Goal: Download file/media

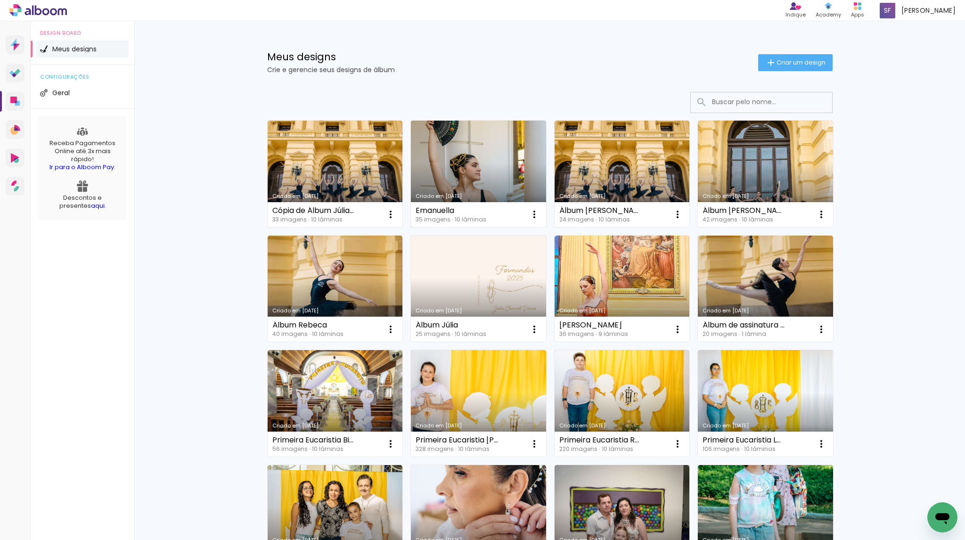
click at [477, 159] on link "Criado em [DATE]" at bounding box center [478, 174] width 135 height 106
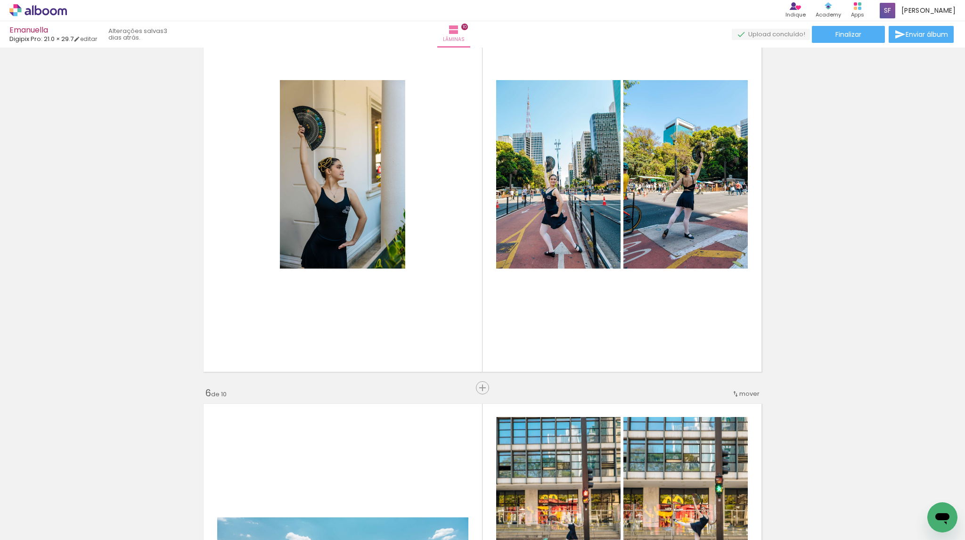
scroll to position [462, 0]
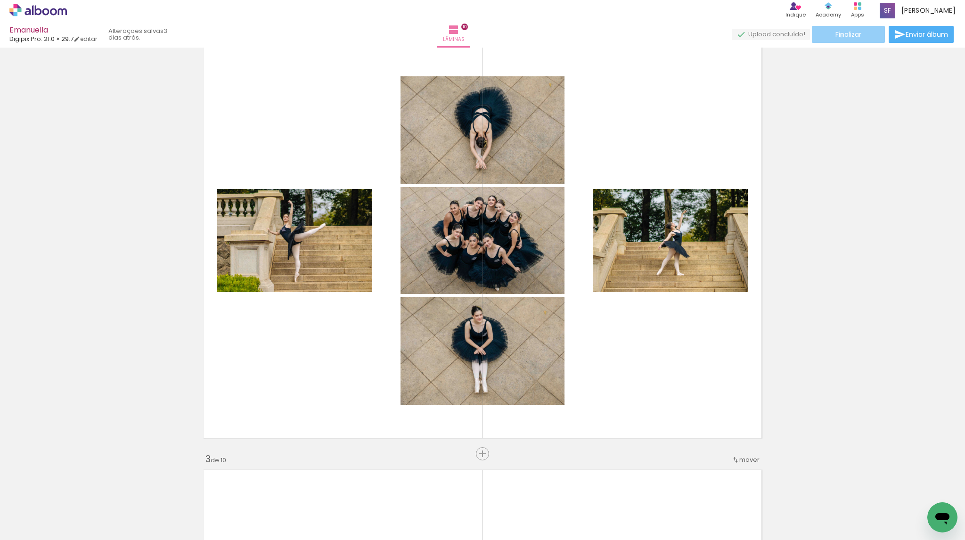
click at [838, 35] on span "Finalizar" at bounding box center [848, 34] width 26 height 7
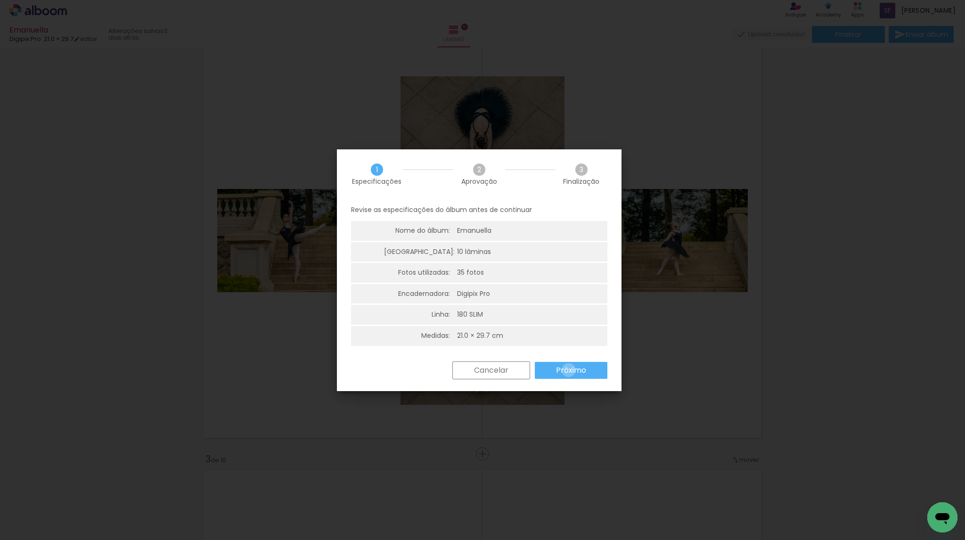
click at [0, 0] on slot "Próximo" at bounding box center [0, 0] width 0 height 0
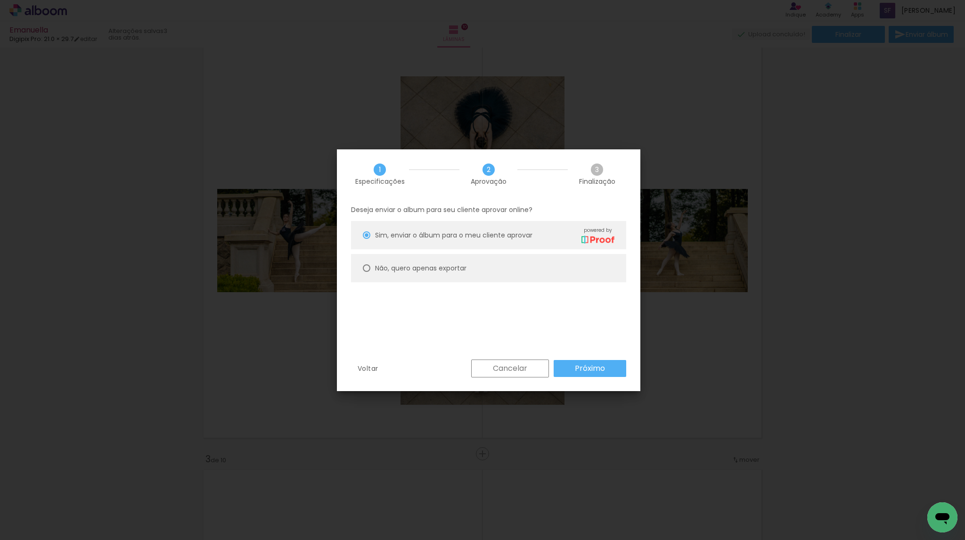
click at [0, 0] on slot "Não, quero apenas exportar" at bounding box center [0, 0] width 0 height 0
type paper-radio-button "on"
click at [0, 0] on slot "Próximo" at bounding box center [0, 0] width 0 height 0
type input "Alta, 300 DPI"
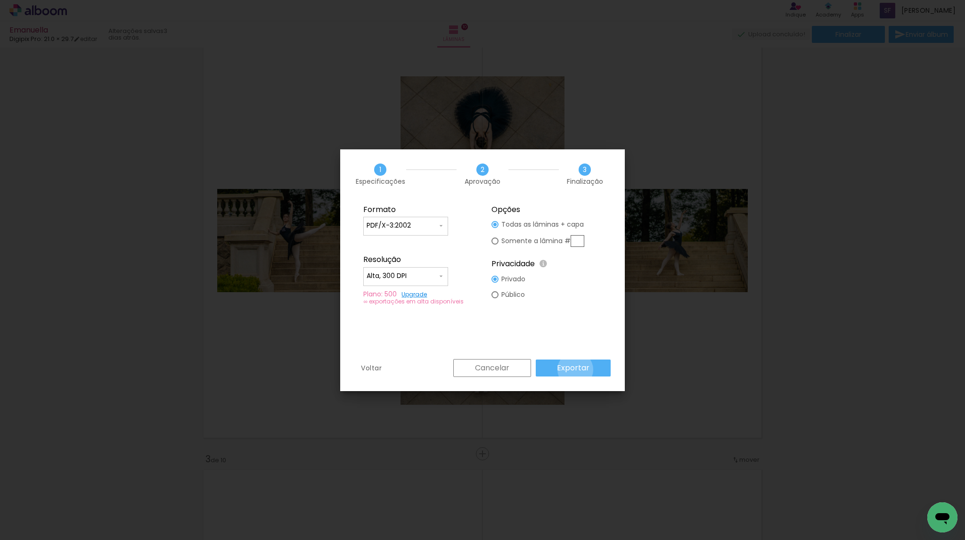
click at [0, 0] on slot "Exportar" at bounding box center [0, 0] width 0 height 0
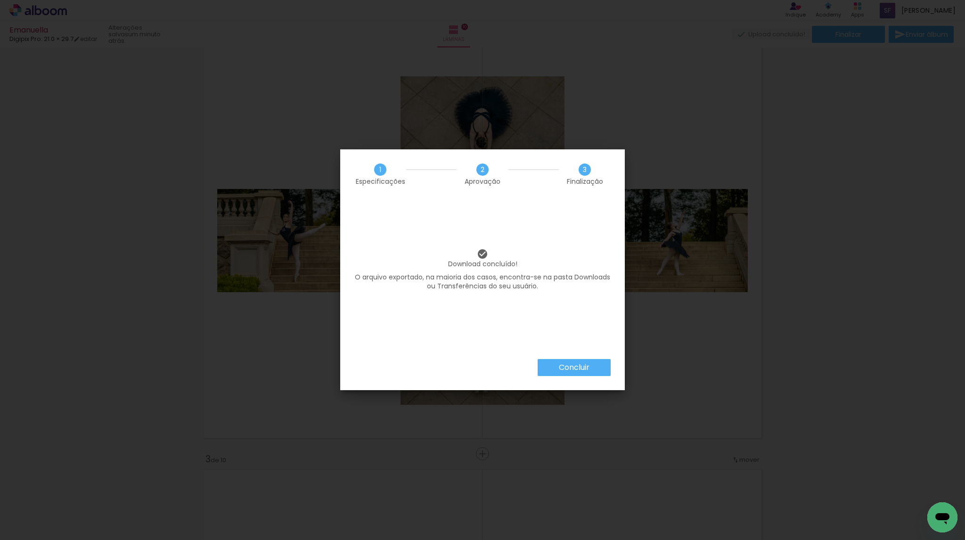
click at [0, 0] on slot "Concluir" at bounding box center [0, 0] width 0 height 0
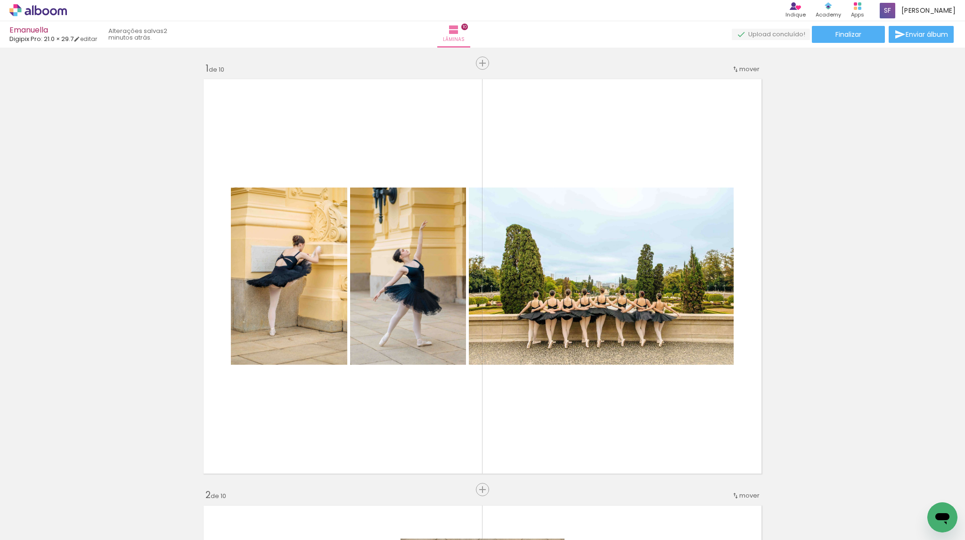
scroll to position [462, 0]
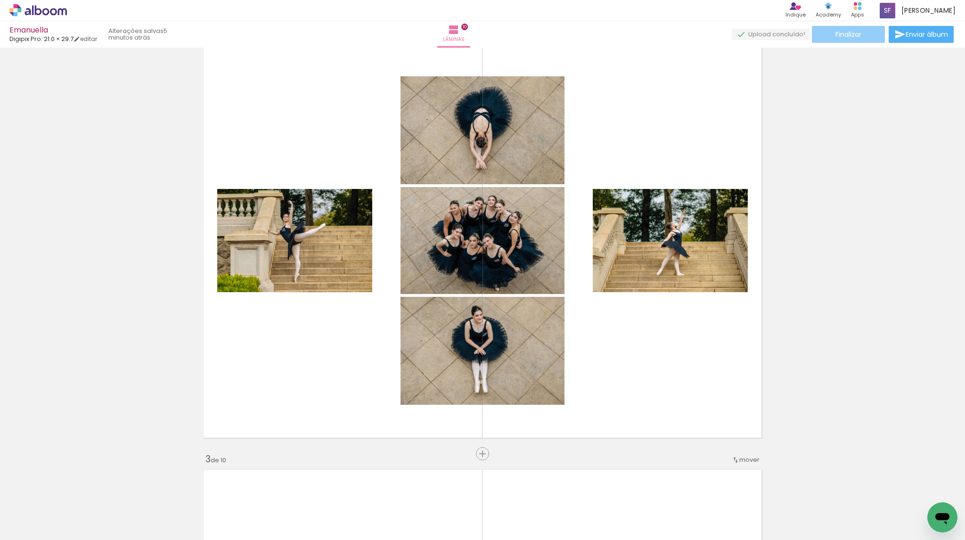
click at [841, 32] on span "Finalizar" at bounding box center [848, 34] width 26 height 7
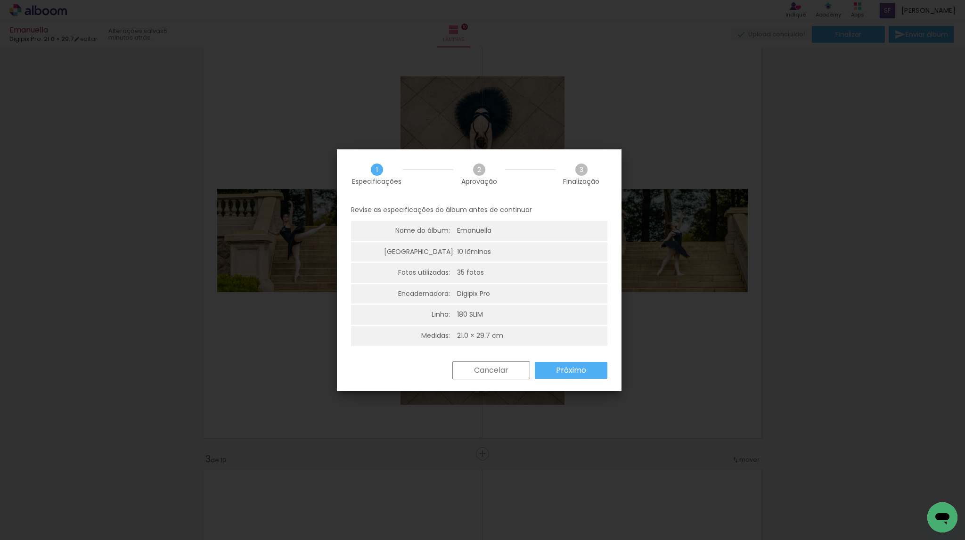
click at [0, 0] on slot "Próximo" at bounding box center [0, 0] width 0 height 0
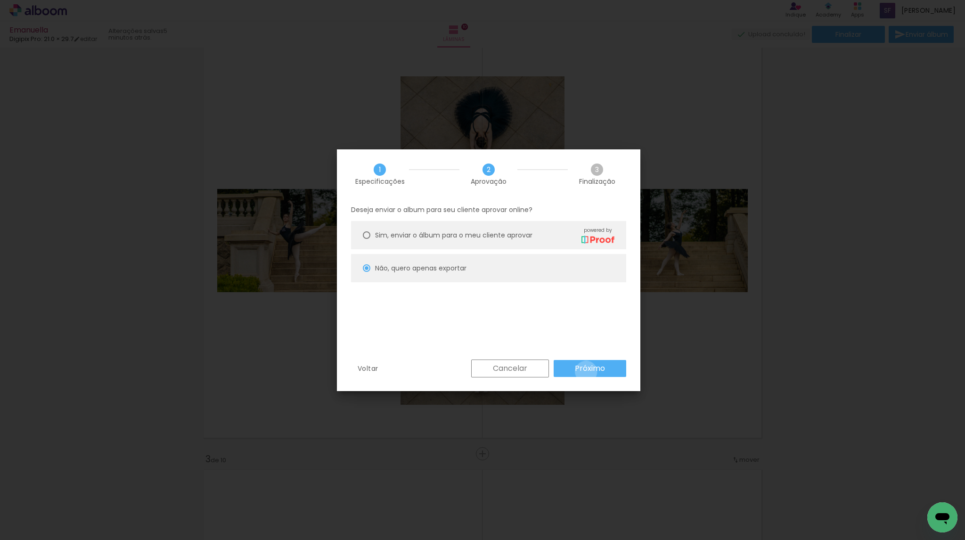
click at [0, 0] on slot "Próximo" at bounding box center [0, 0] width 0 height 0
type input "Alta, 300 DPI"
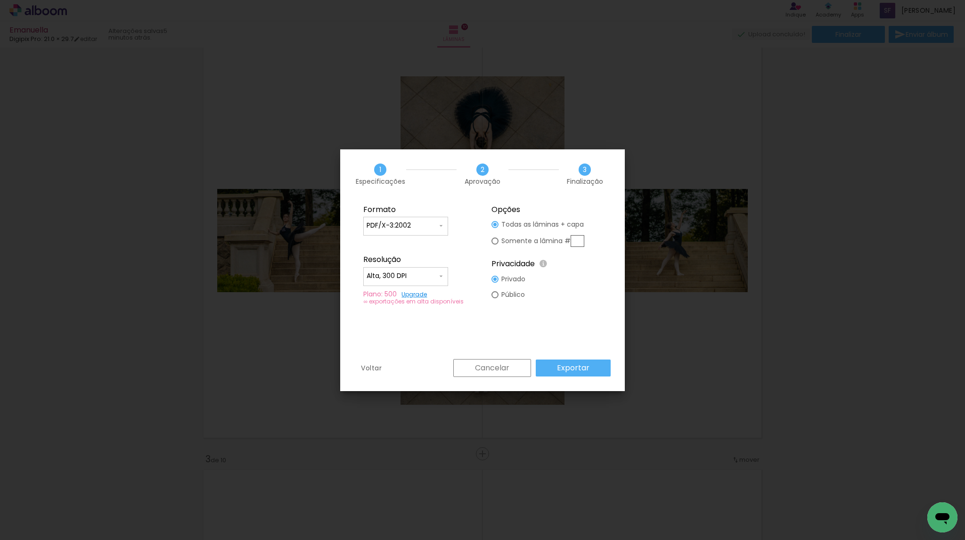
click at [443, 225] on iron-icon at bounding box center [441, 226] width 8 height 8
click at [424, 228] on paper-item "JPG" at bounding box center [405, 224] width 85 height 19
type input "JPG"
click at [0, 0] on slot "Exportar" at bounding box center [0, 0] width 0 height 0
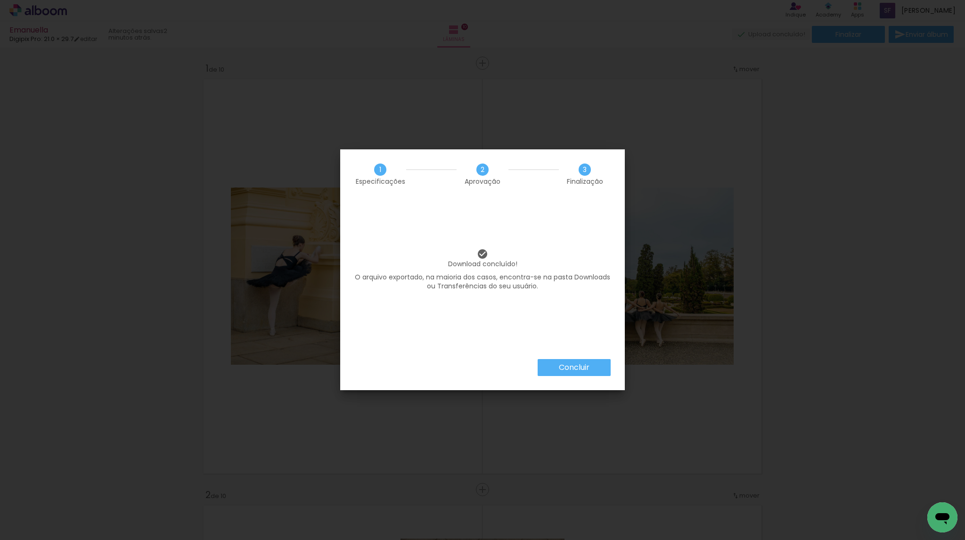
scroll to position [462, 0]
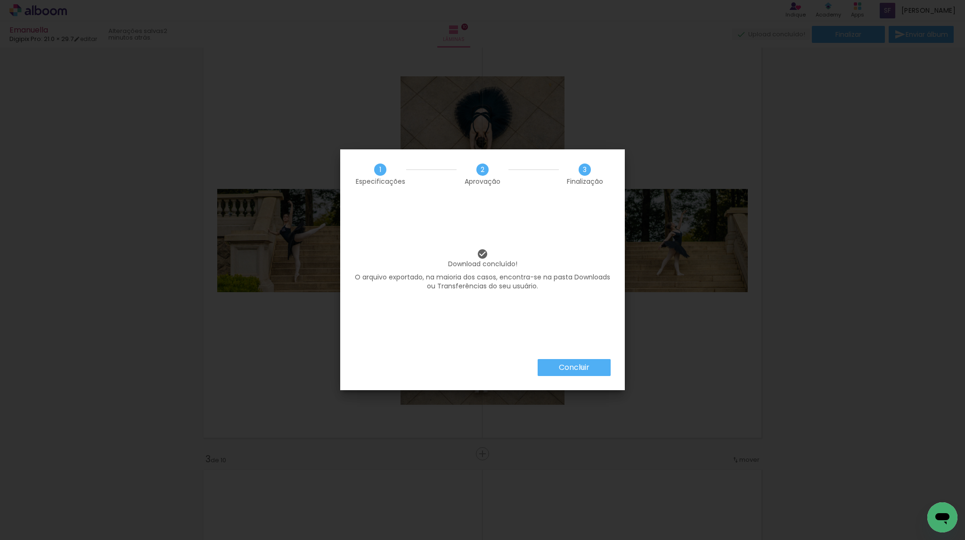
click at [0, 0] on slot "Concluir" at bounding box center [0, 0] width 0 height 0
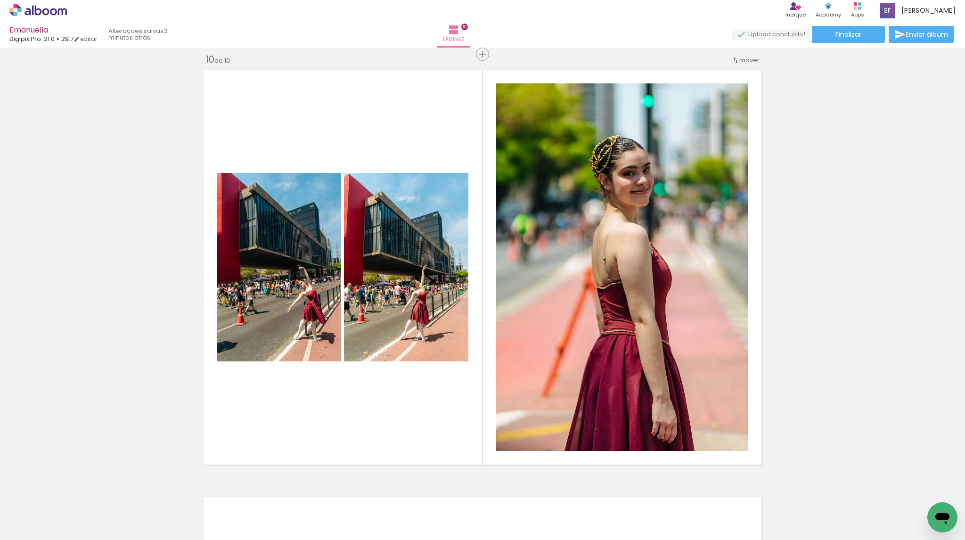
scroll to position [3849, 0]
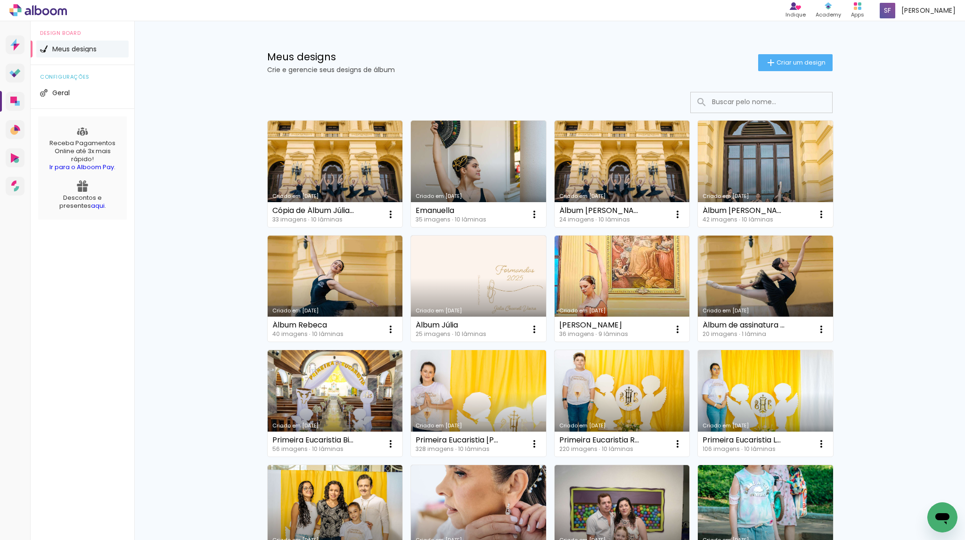
click at [772, 167] on link "Criado em [DATE]" at bounding box center [765, 174] width 135 height 106
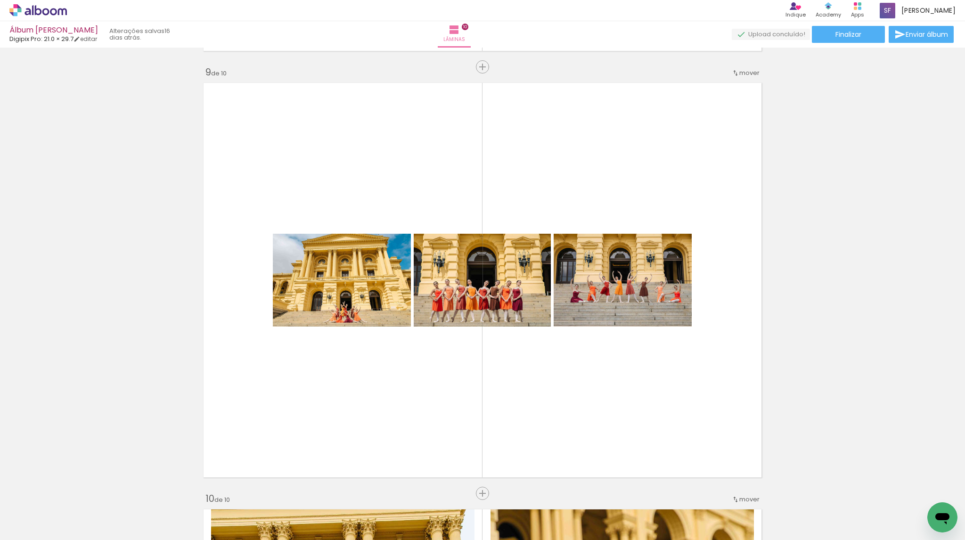
scroll to position [3411, 0]
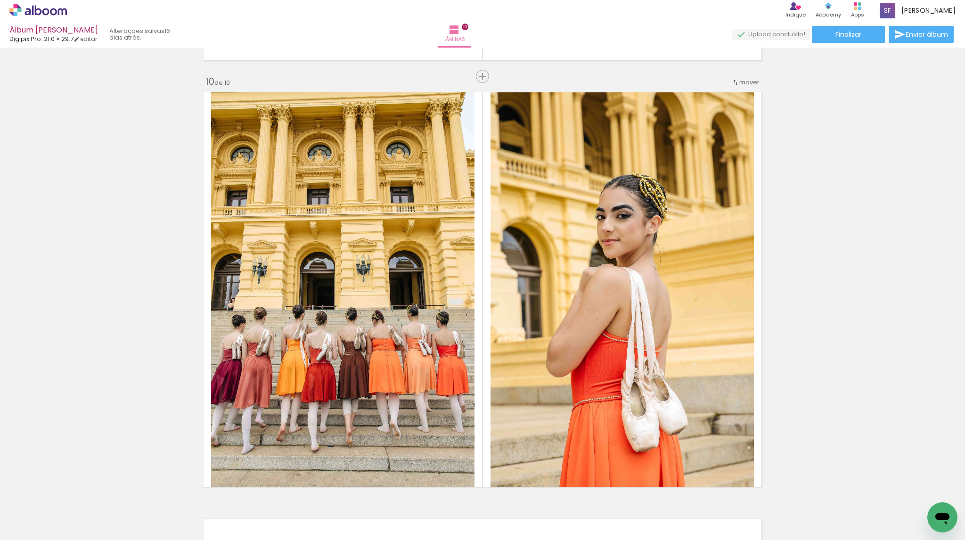
scroll to position [3831, 0]
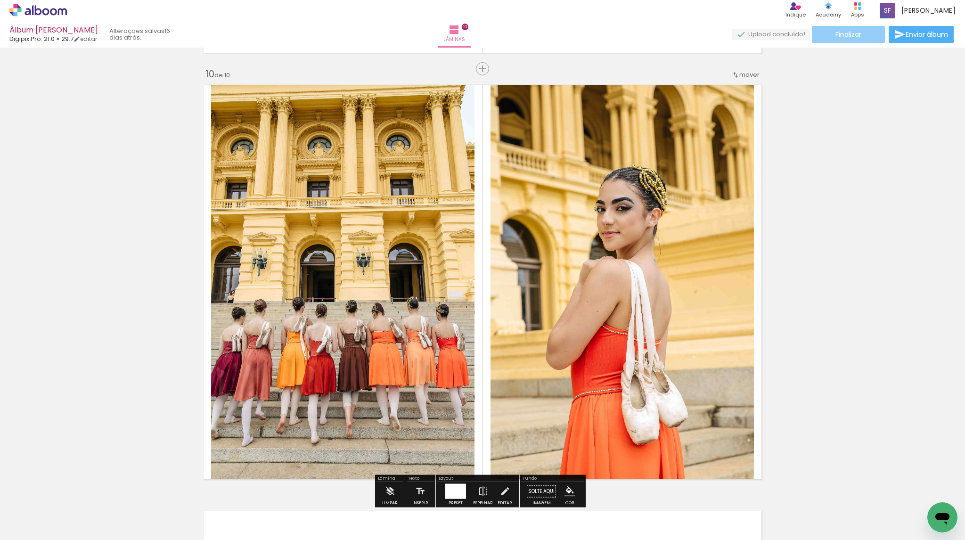
click at [847, 31] on span "Finalizar" at bounding box center [848, 34] width 26 height 7
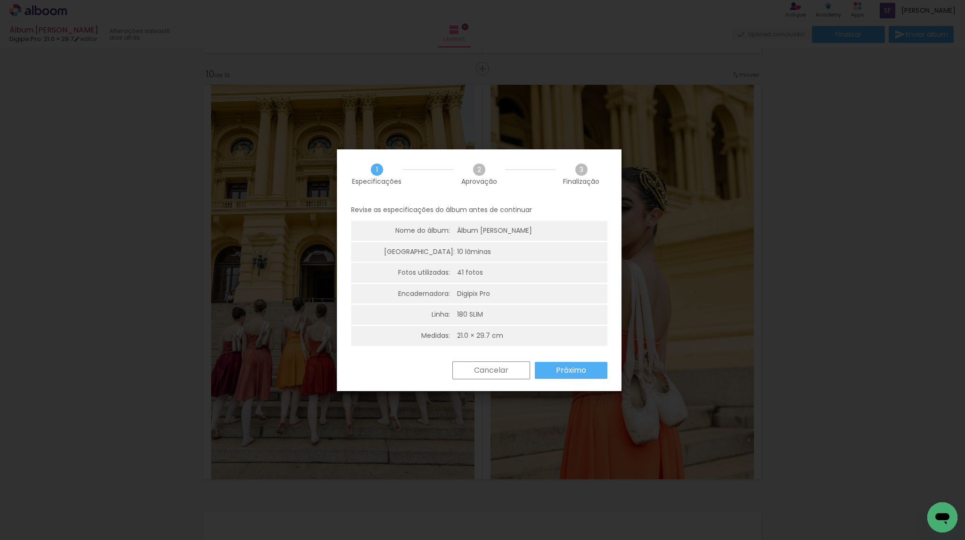
click at [0, 0] on slot "Próximo" at bounding box center [0, 0] width 0 height 0
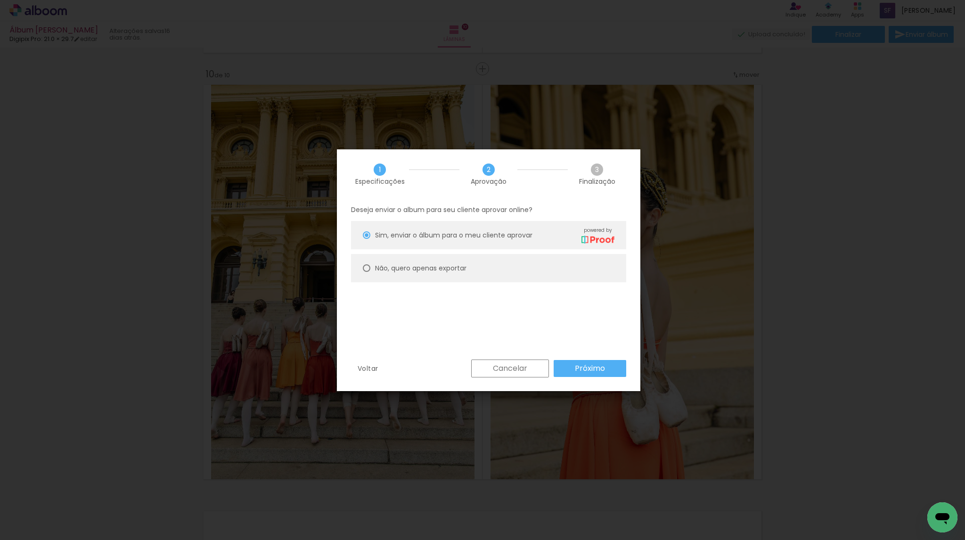
click at [401, 260] on paper-radio-button "Não, quero apenas exportar" at bounding box center [488, 268] width 275 height 28
type paper-radio-button "on"
click at [401, 260] on paper-radio-button "Não, quero apenas exportar" at bounding box center [488, 268] width 275 height 28
click at [0, 0] on slot "Próximo" at bounding box center [0, 0] width 0 height 0
type input "Alta, 300 DPI"
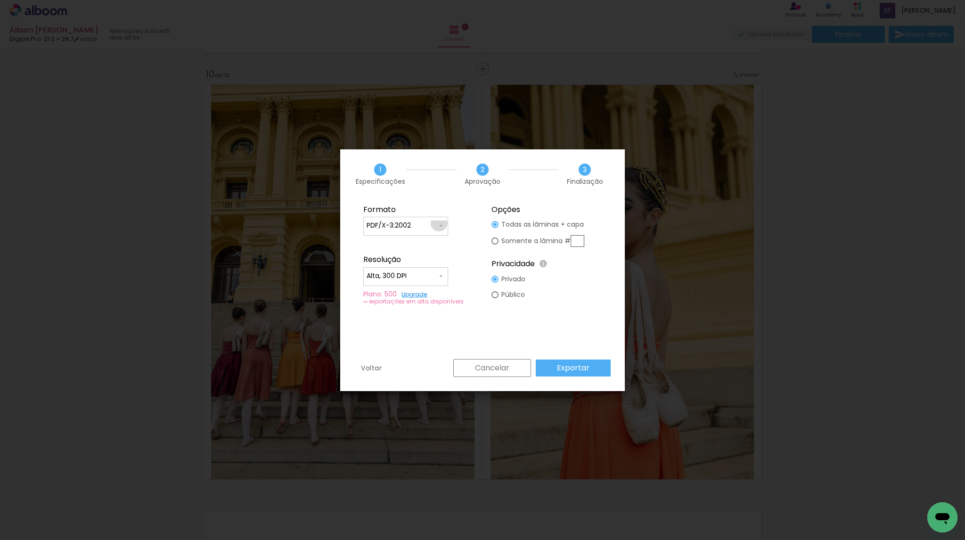
click at [439, 223] on iron-icon at bounding box center [441, 226] width 8 height 8
click at [415, 228] on paper-item "JPG" at bounding box center [405, 224] width 85 height 19
type input "JPG"
click at [0, 0] on slot "Exportar" at bounding box center [0, 0] width 0 height 0
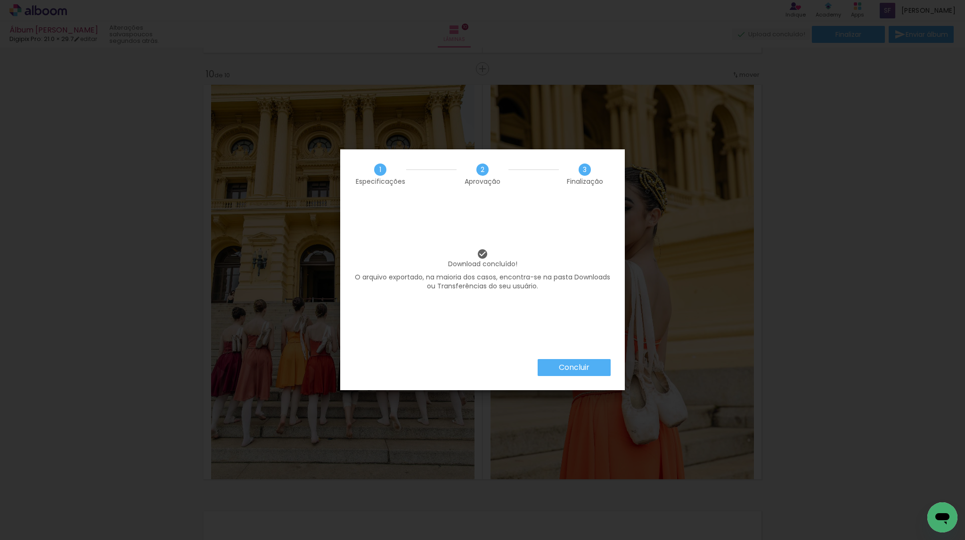
click at [591, 367] on paper-button "Concluir" at bounding box center [574, 367] width 73 height 17
